Goal: Find specific page/section: Find specific page/section

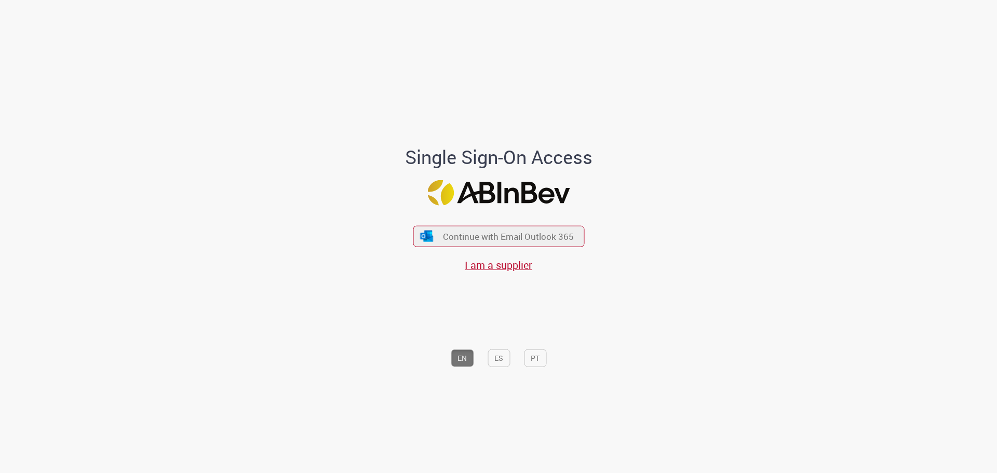
click at [465, 223] on div "Continue with Email Outlook 365 I am a supplier" at bounding box center [498, 243] width 171 height 58
click at [464, 240] on span "Continue with Email Outlook 365" at bounding box center [508, 236] width 133 height 12
click at [454, 239] on span "Continue with Email Outlook 365" at bounding box center [508, 236] width 133 height 12
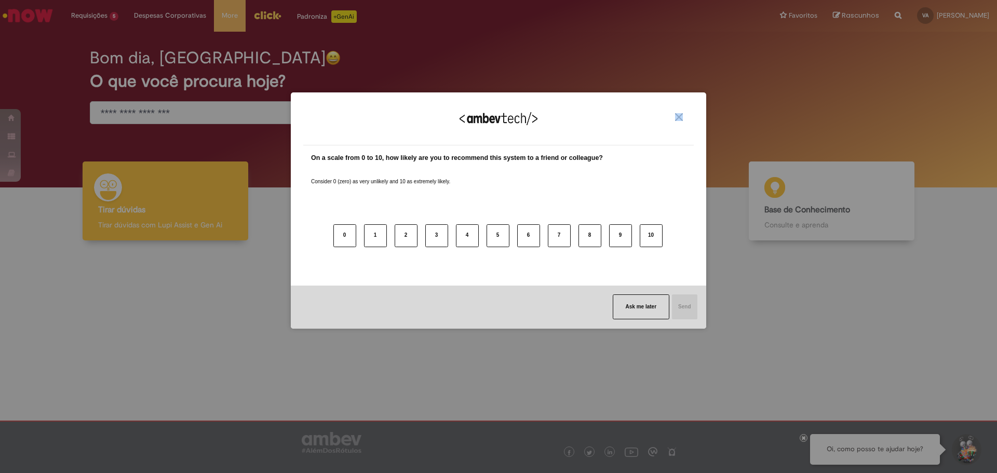
click at [685, 115] on div "We appreciate your feedback!" at bounding box center [498, 125] width 390 height 40
click at [670, 116] on div "We appreciate your feedback!" at bounding box center [498, 125] width 390 height 40
click at [678, 119] on img "Close" at bounding box center [679, 117] width 8 height 8
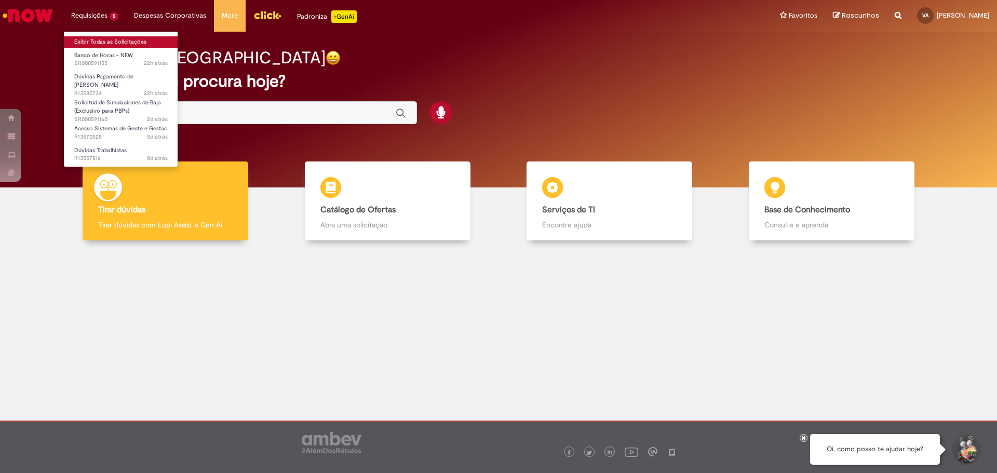
click at [91, 39] on link "Exibir Todas as Solicitações" at bounding box center [121, 41] width 114 height 11
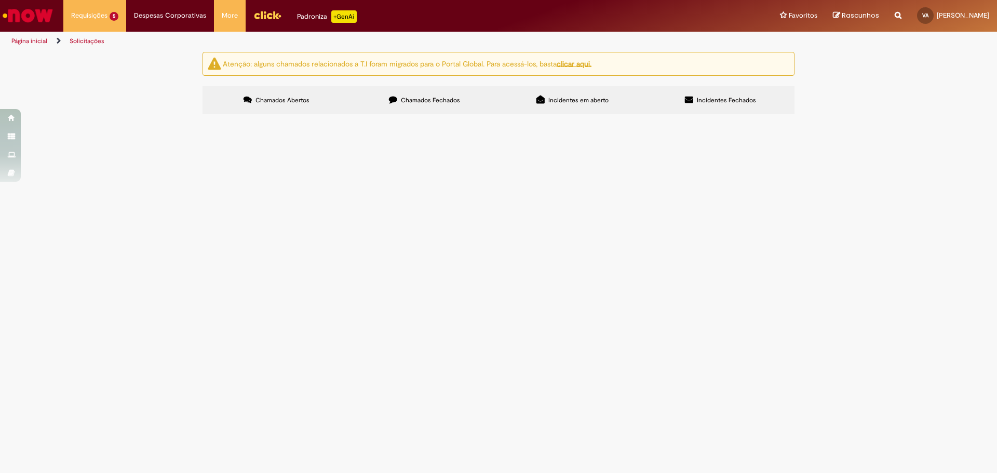
click at [877, 117] on div "Atenção: alguns chamados relacionados a T.I foram migrados para o Portal Global…" at bounding box center [498, 84] width 997 height 65
drag, startPoint x: 877, startPoint y: 157, endPoint x: 849, endPoint y: 291, distance: 136.7
click at [849, 117] on div "Atenção: alguns chamados relacionados a T.I foram migrados para o Portal Global…" at bounding box center [498, 84] width 997 height 65
click at [0, 0] on button at bounding box center [0, 0] width 0 height 0
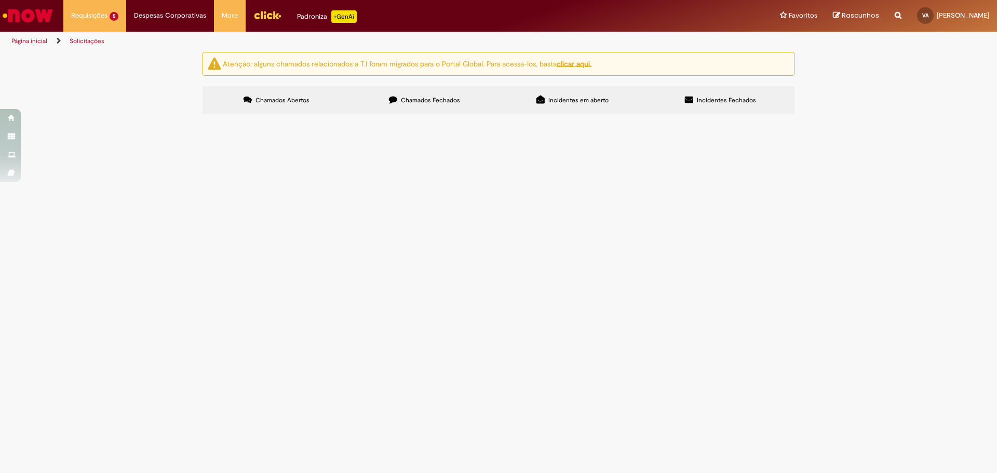
click at [0, 0] on span "Banco de Horas - NEW" at bounding box center [0, 0] width 0 height 0
